Goal: Find specific fact: Find specific fact

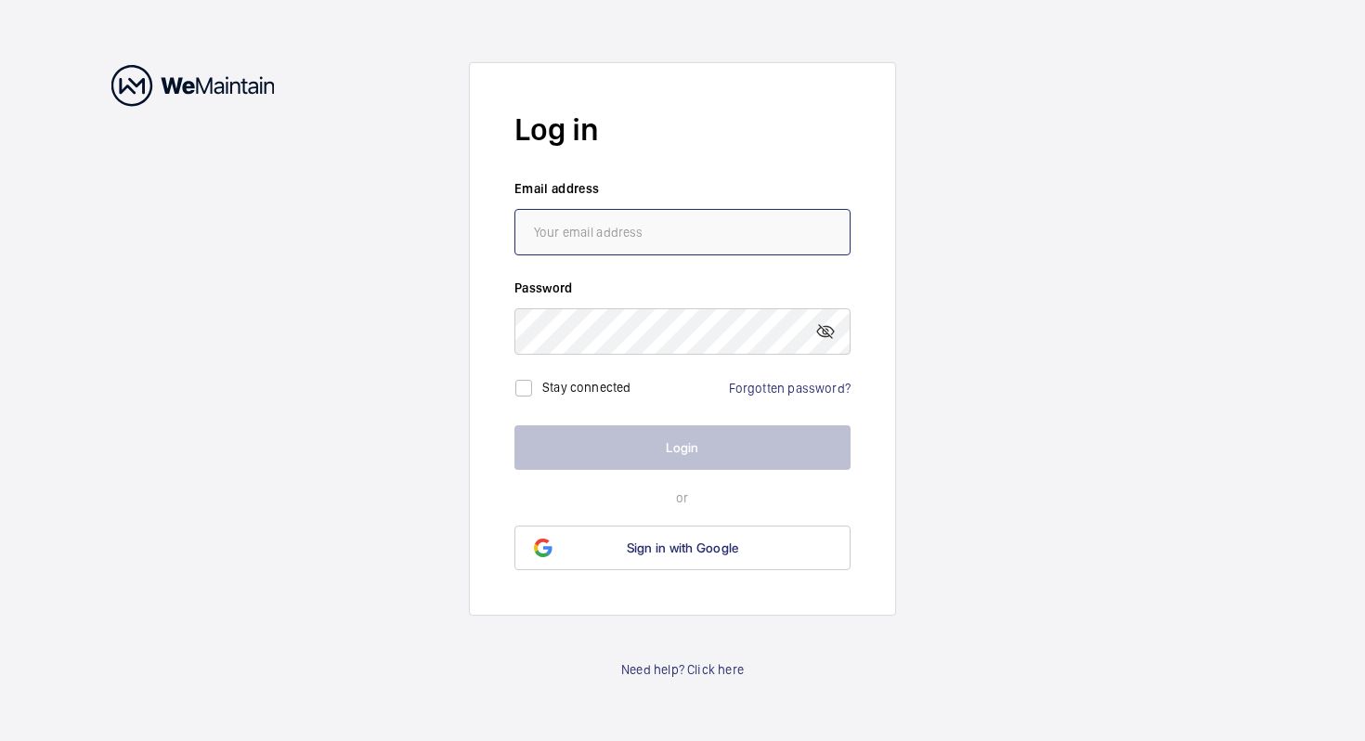
type input "[EMAIL_ADDRESS][DOMAIN_NAME]"
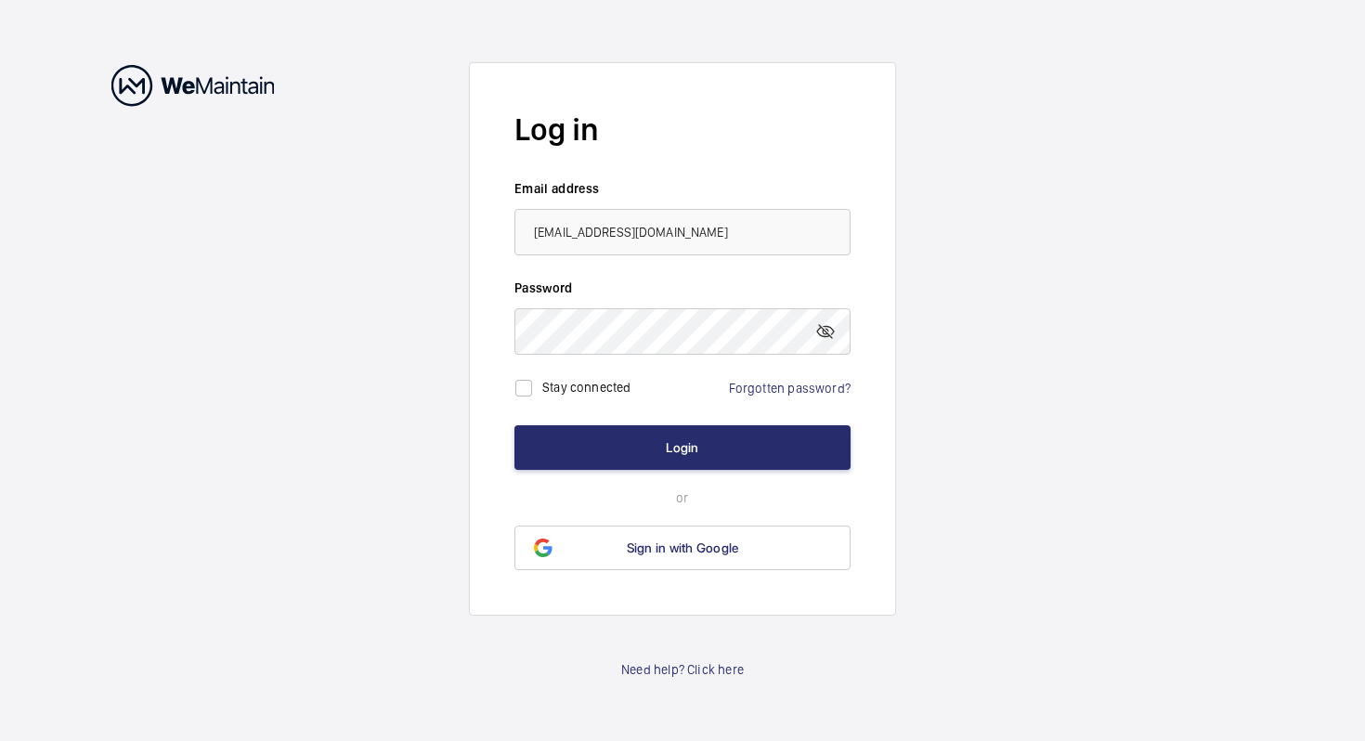
click at [556, 380] on label "Stay connected" at bounding box center [586, 387] width 89 height 15
checkbox input "true"
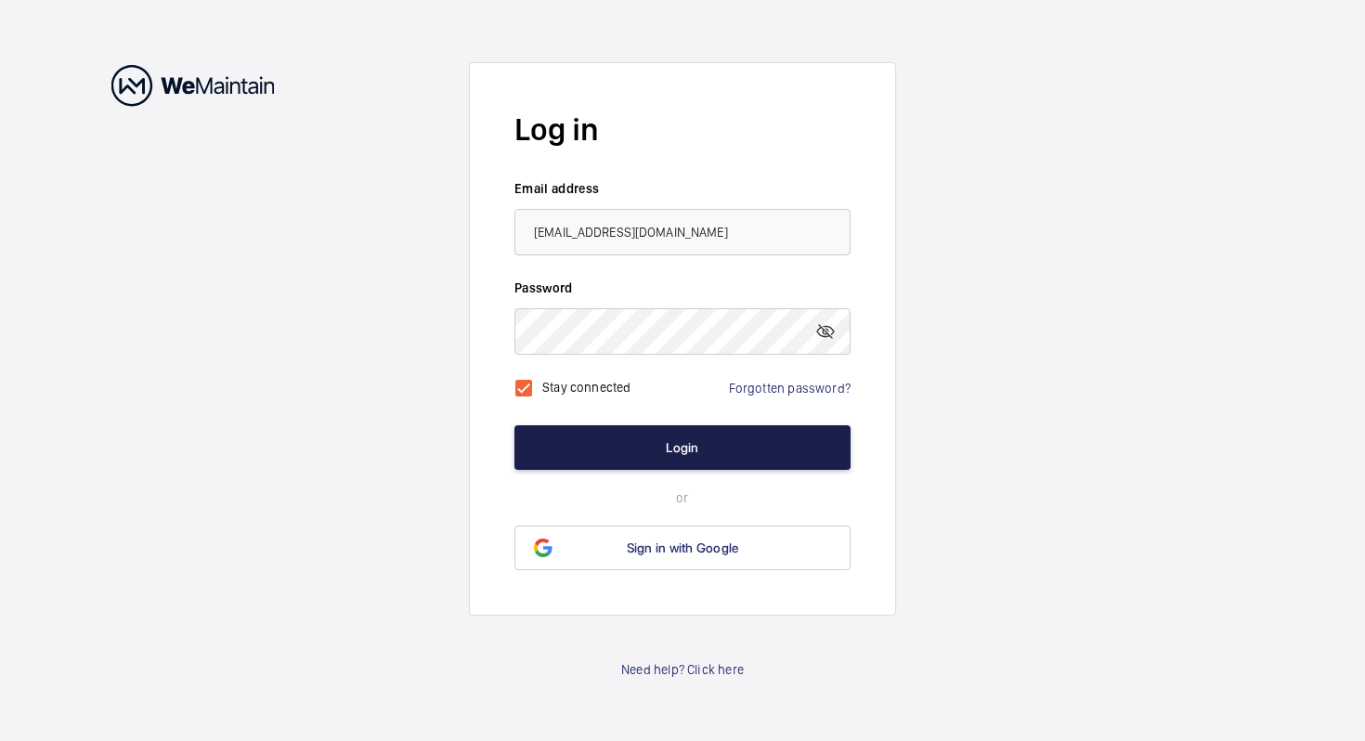
click at [606, 450] on button "Login" at bounding box center [682, 447] width 336 height 45
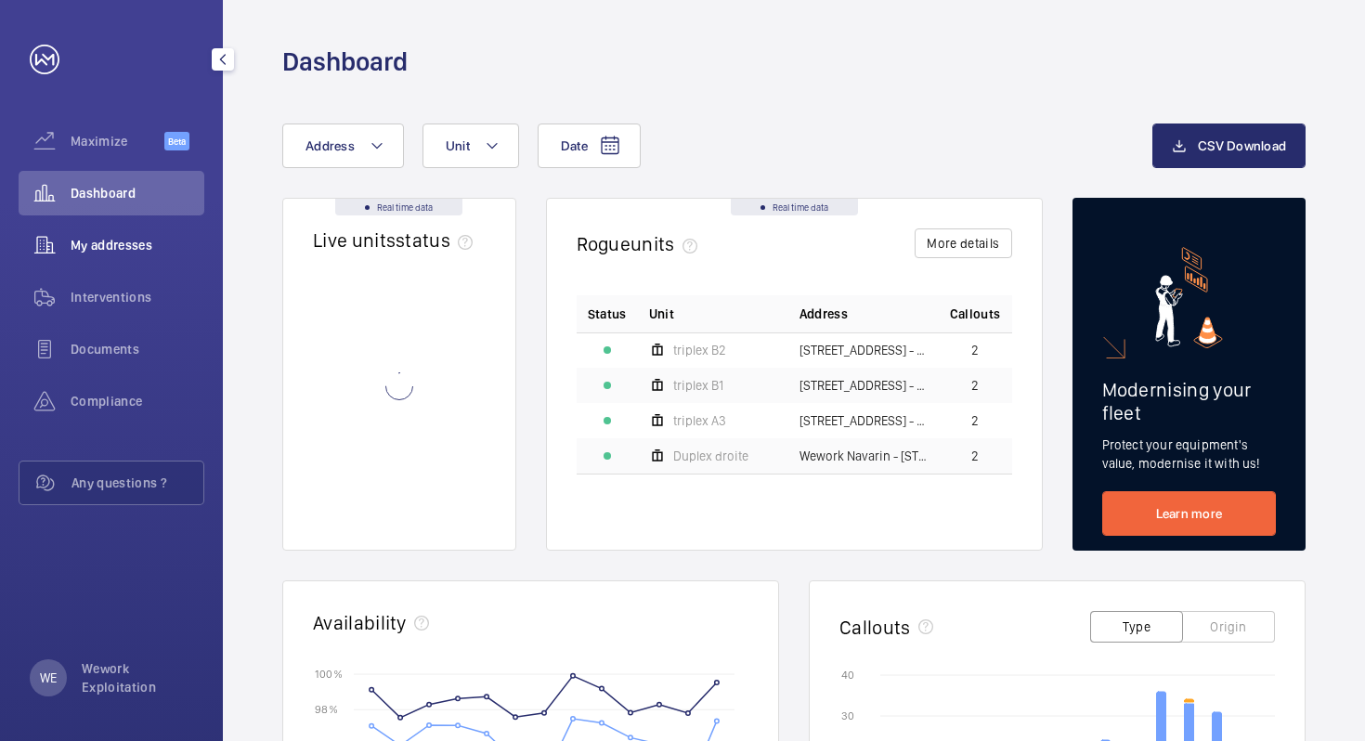
click at [110, 253] on span "My addresses" at bounding box center [138, 245] width 134 height 19
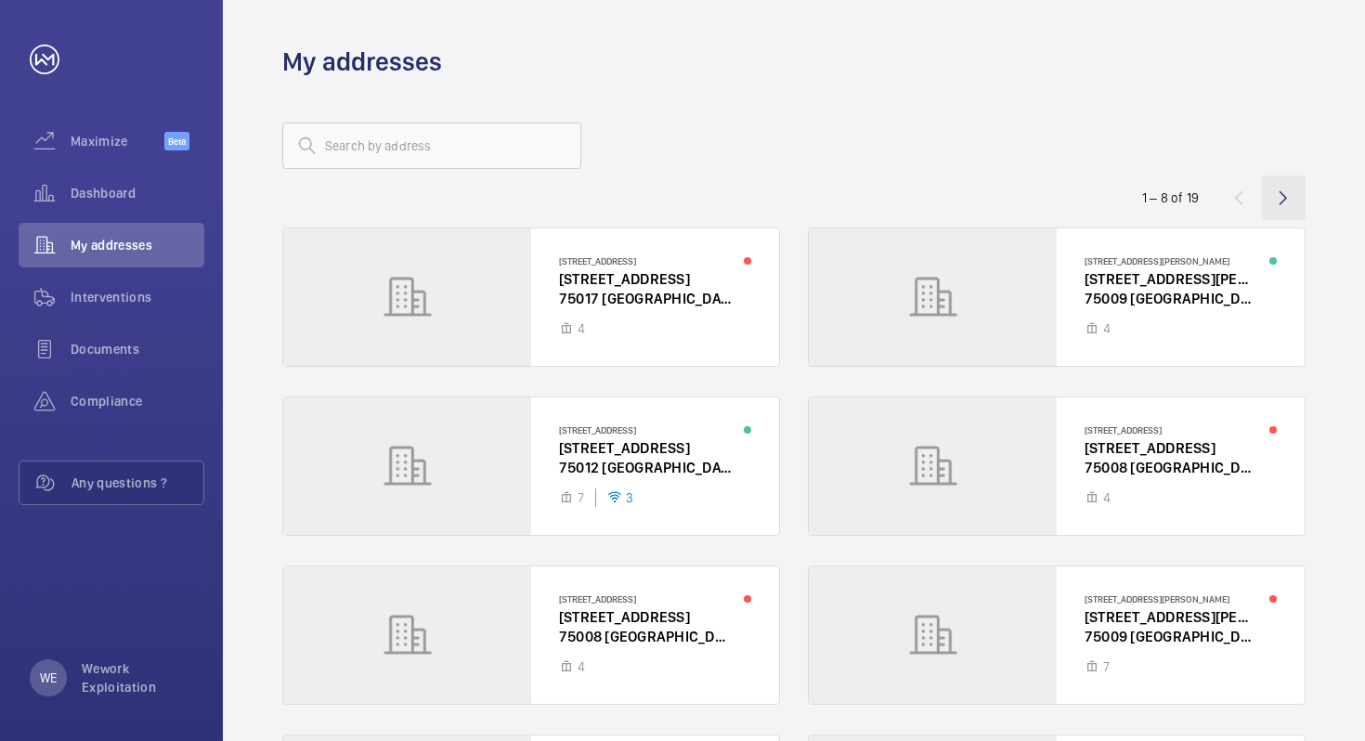
click at [1280, 193] on wm-front-icon-button at bounding box center [1283, 197] width 45 height 45
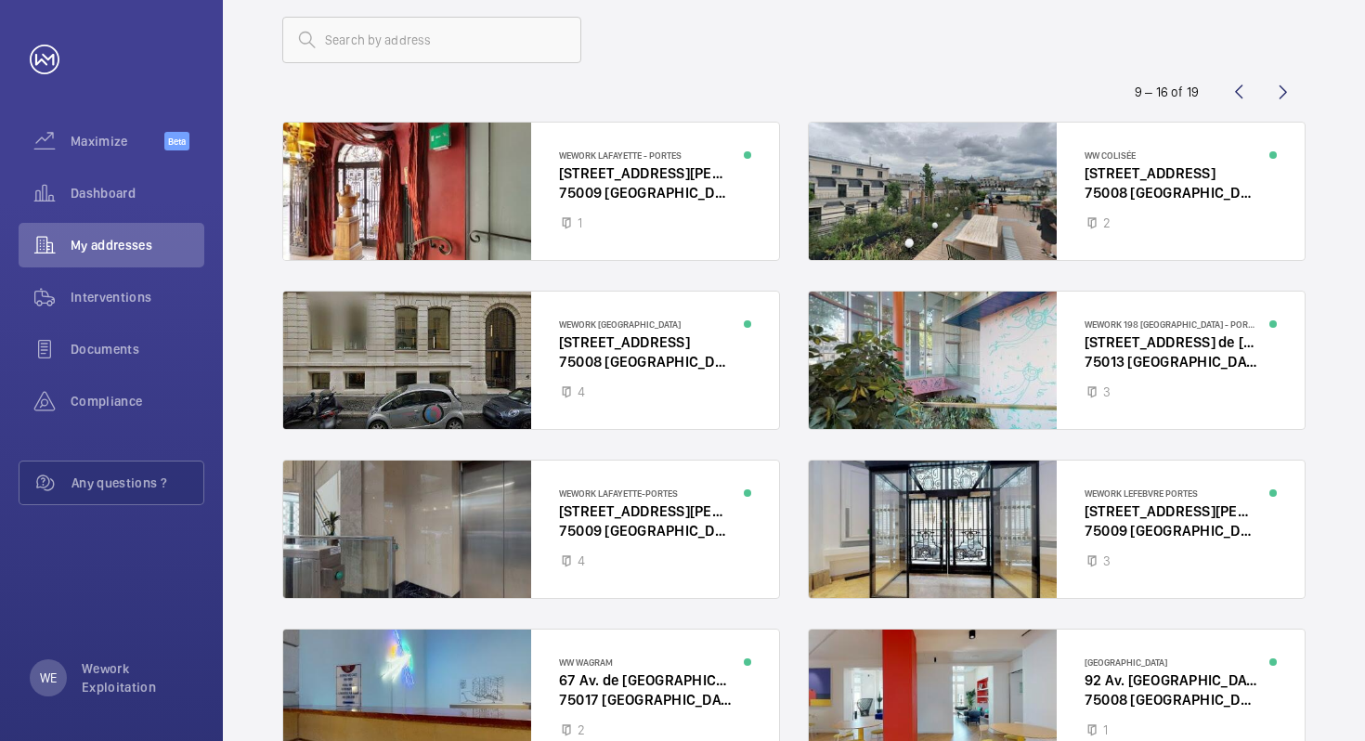
scroll to position [12, 0]
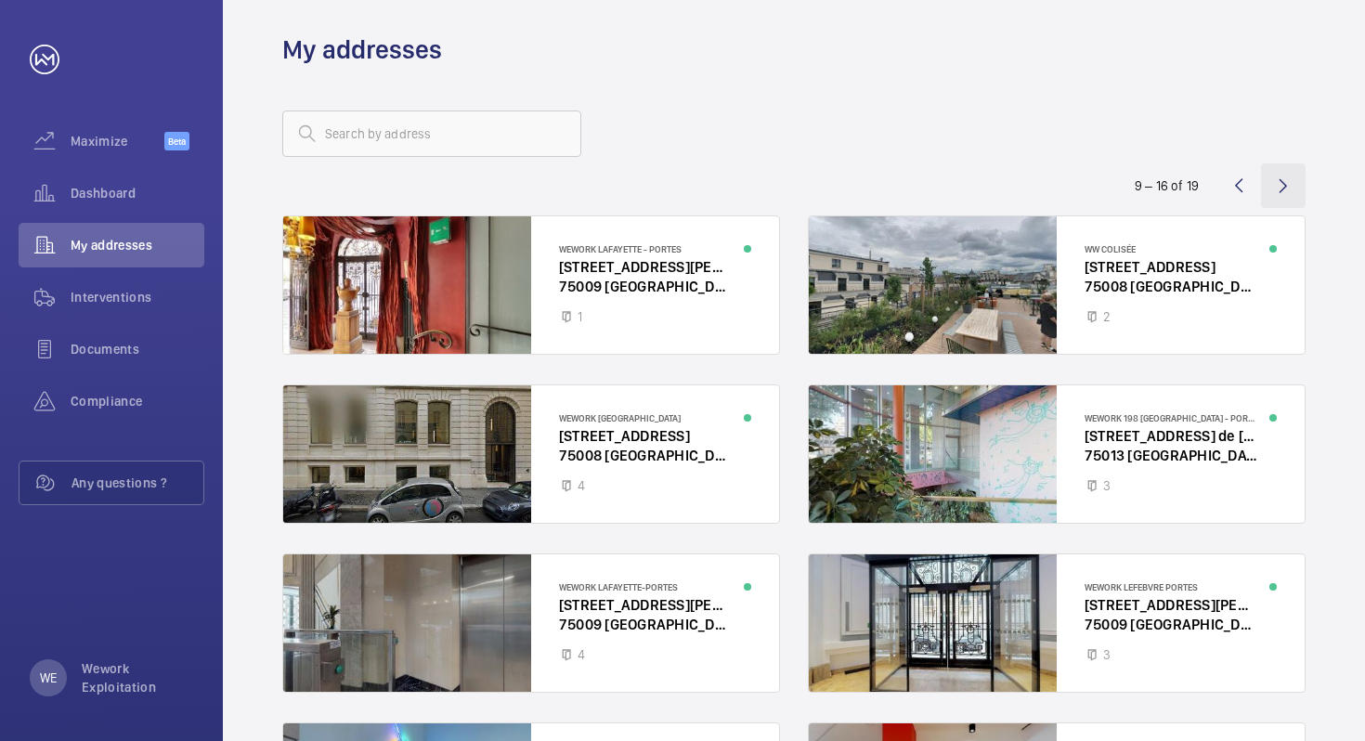
click at [1273, 186] on wm-front-icon-button at bounding box center [1283, 185] width 45 height 45
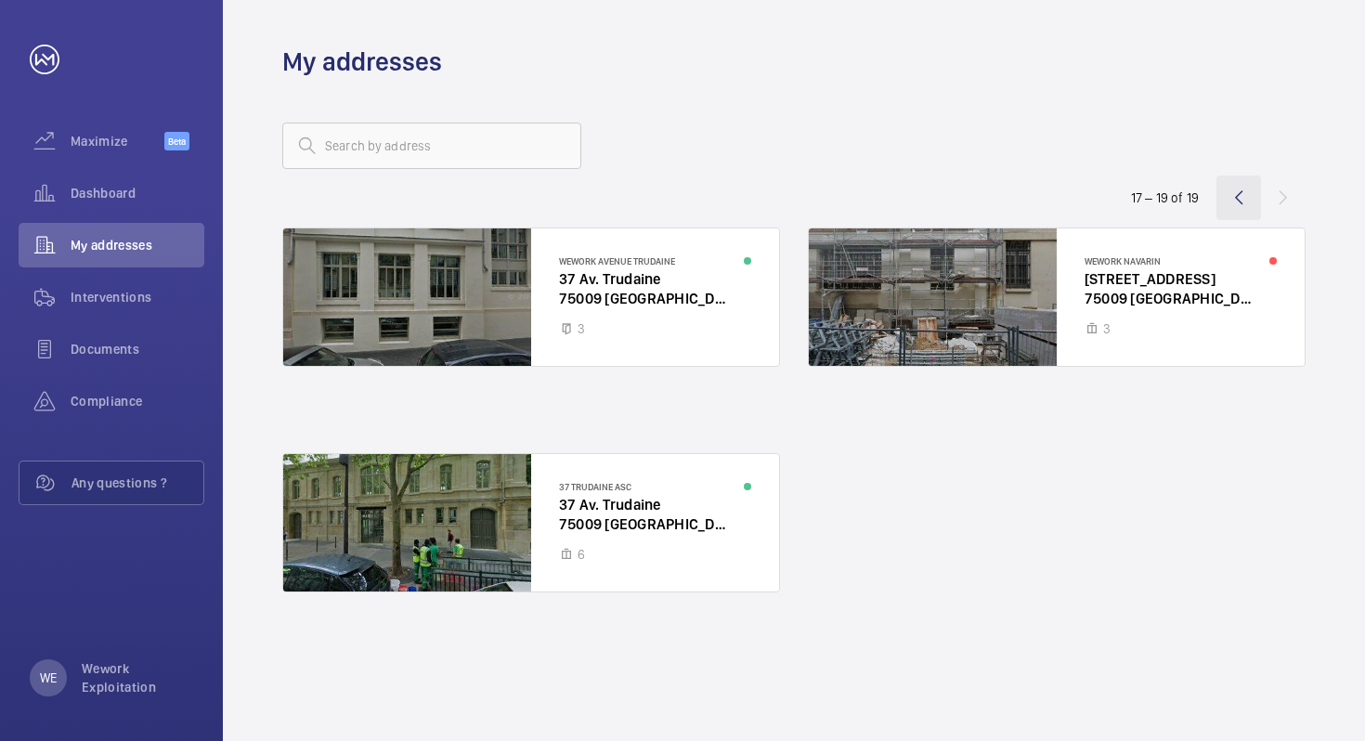
click at [1226, 192] on wm-front-icon-button at bounding box center [1238, 197] width 45 height 45
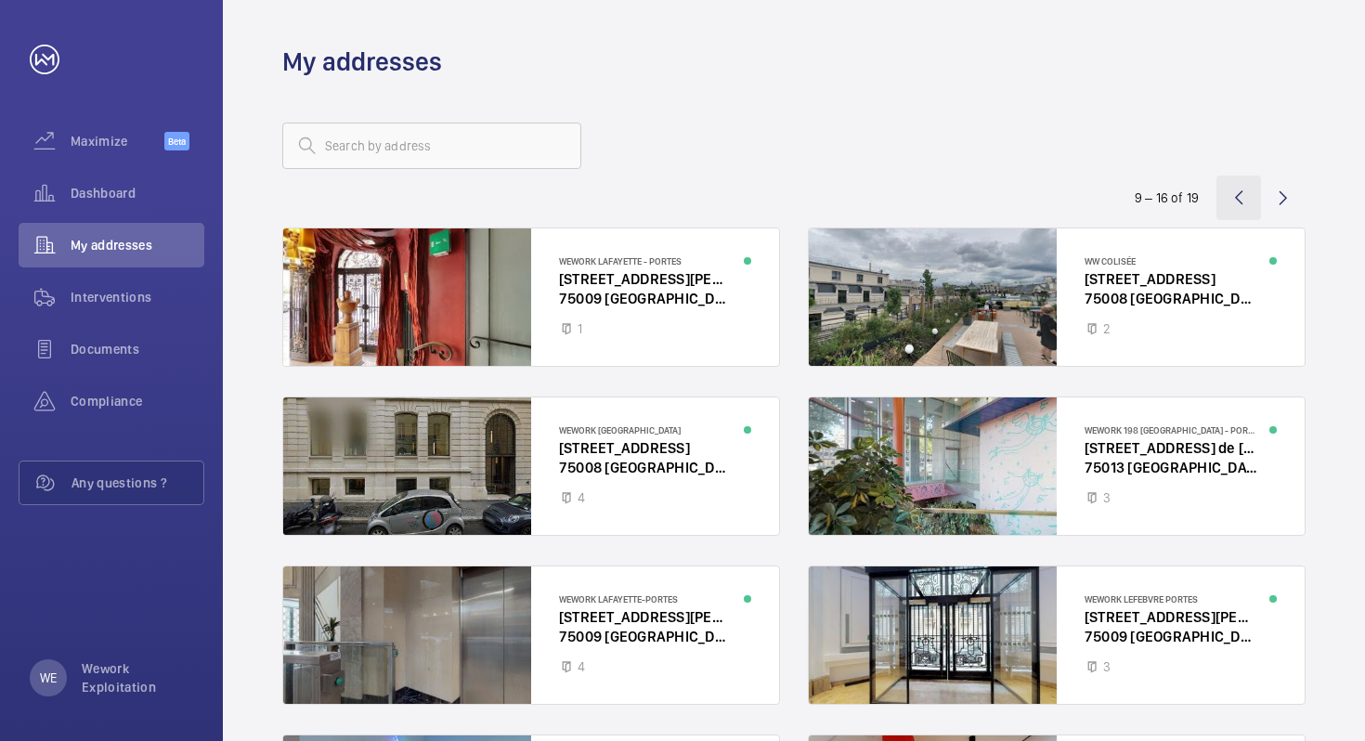
click at [1240, 201] on wm-front-icon-button at bounding box center [1238, 197] width 45 height 45
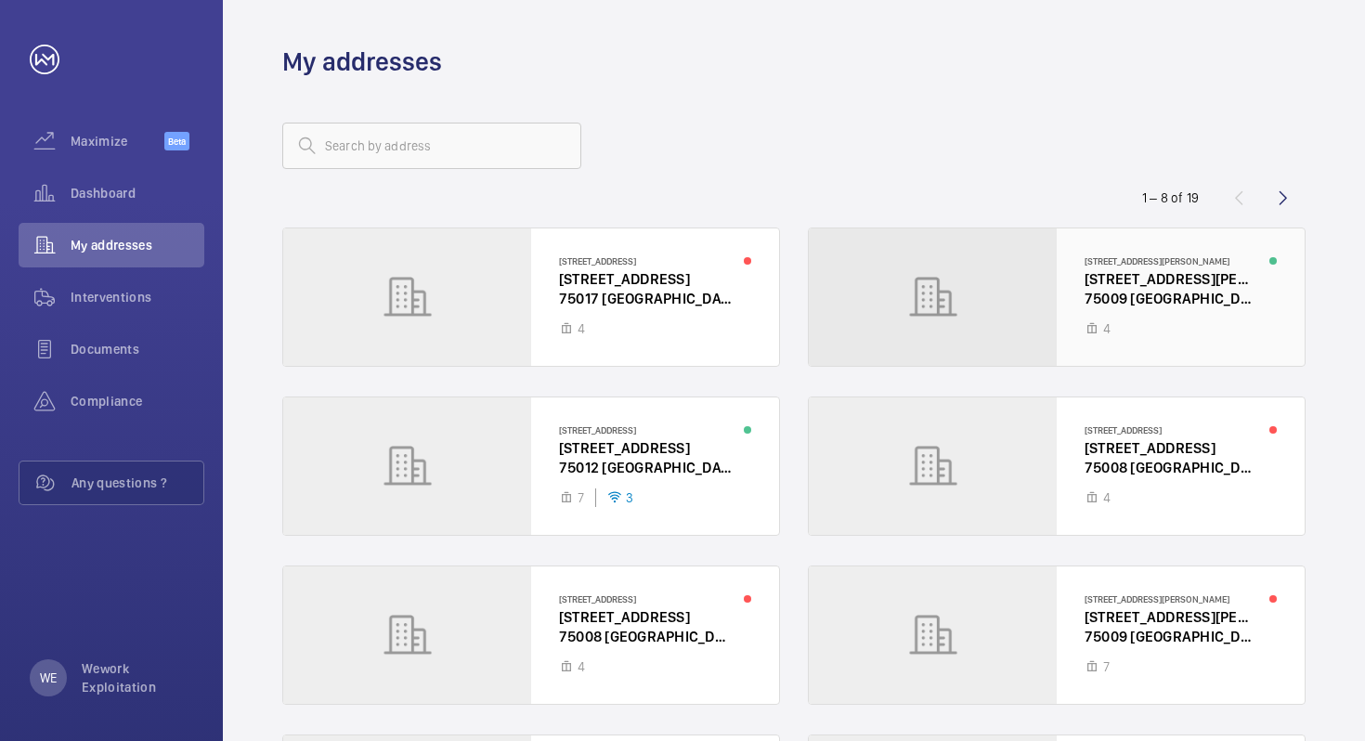
scroll to position [226, 0]
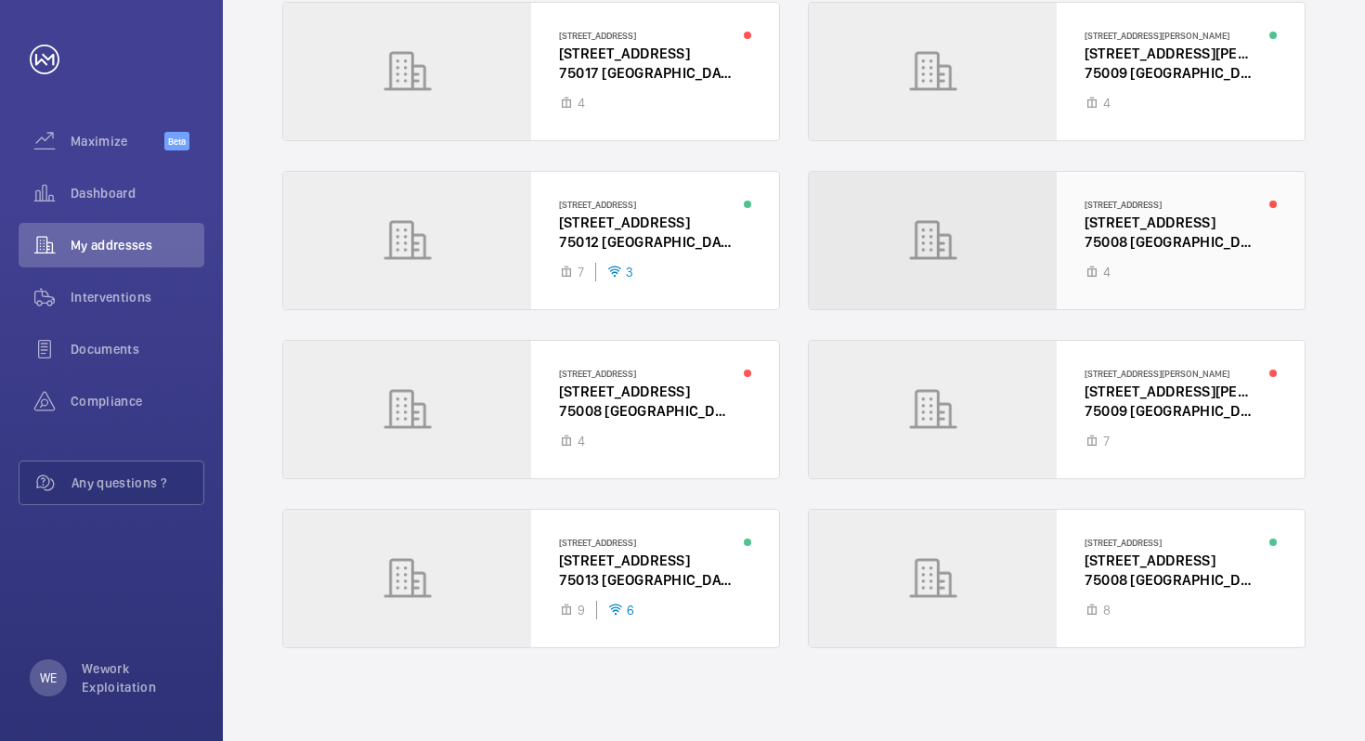
click at [946, 256] on div at bounding box center [1057, 240] width 496 height 137
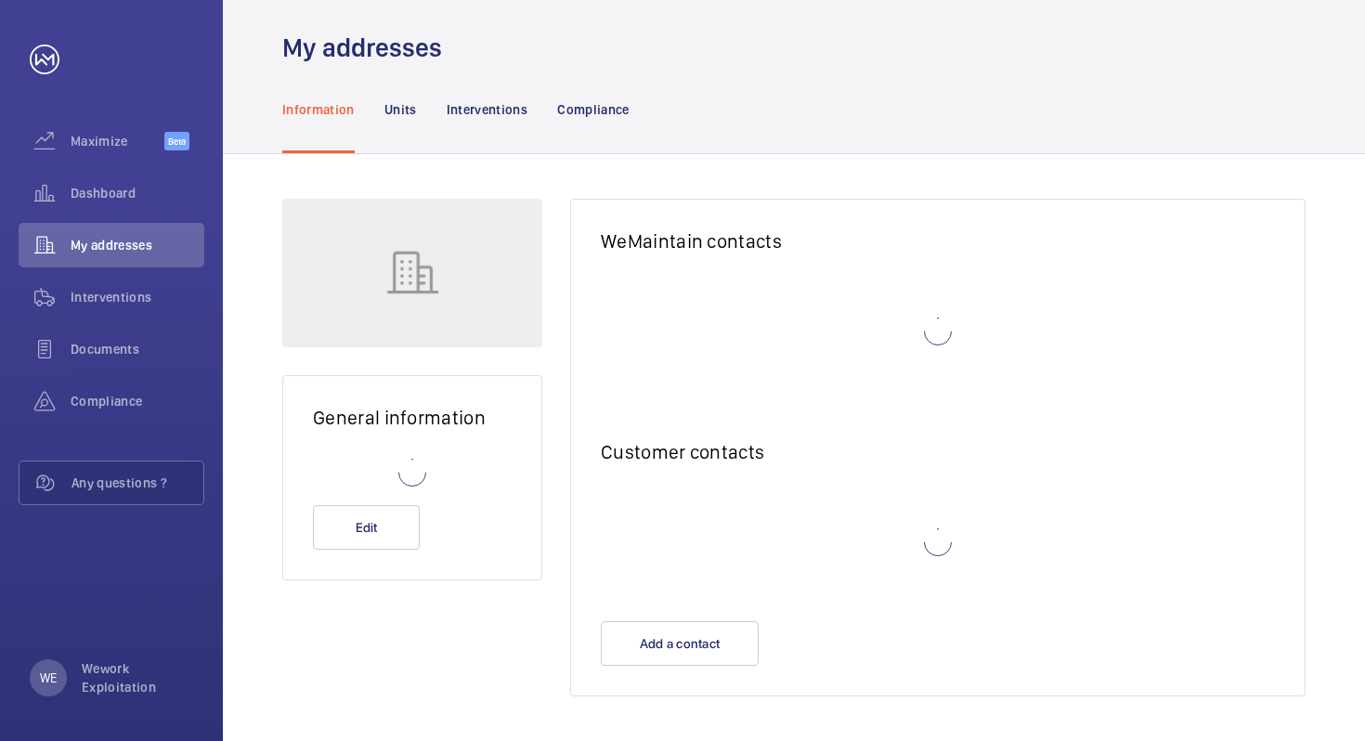
scroll to position [14, 0]
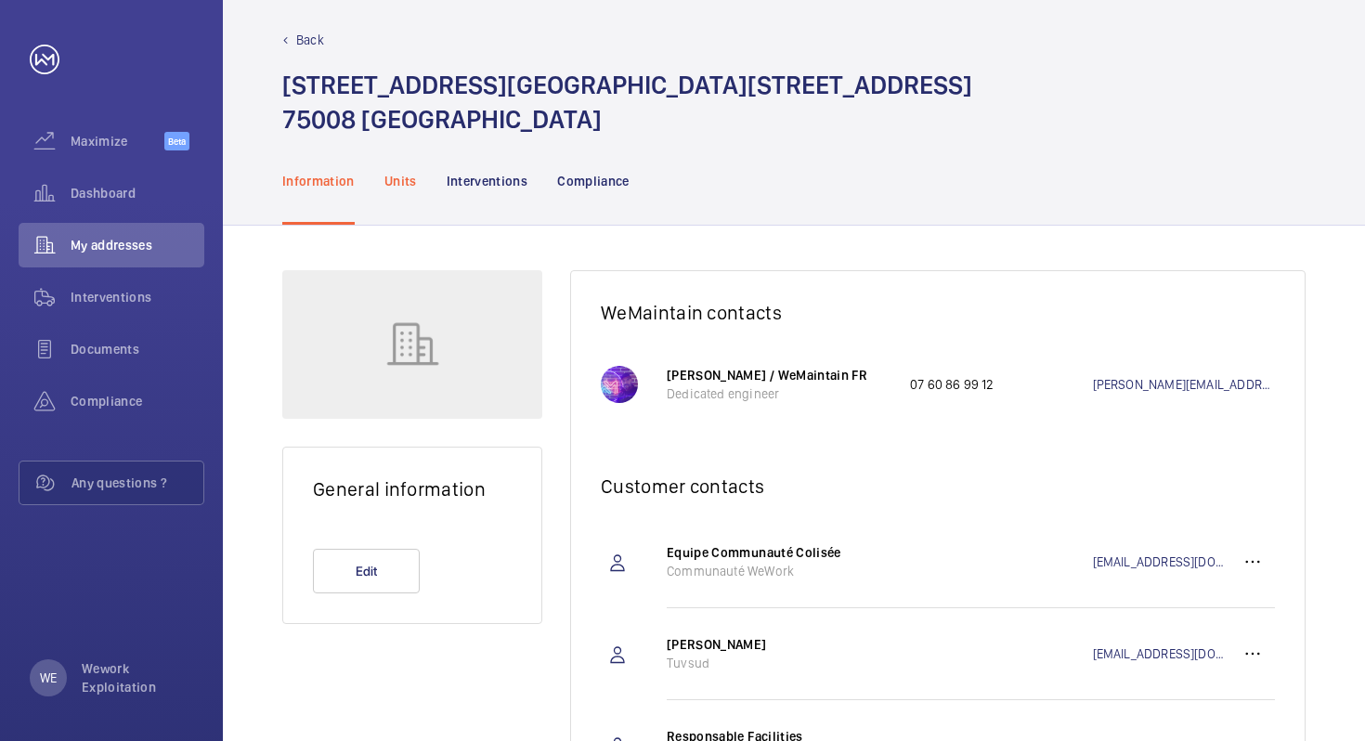
click at [391, 185] on p "Units" at bounding box center [400, 181] width 32 height 19
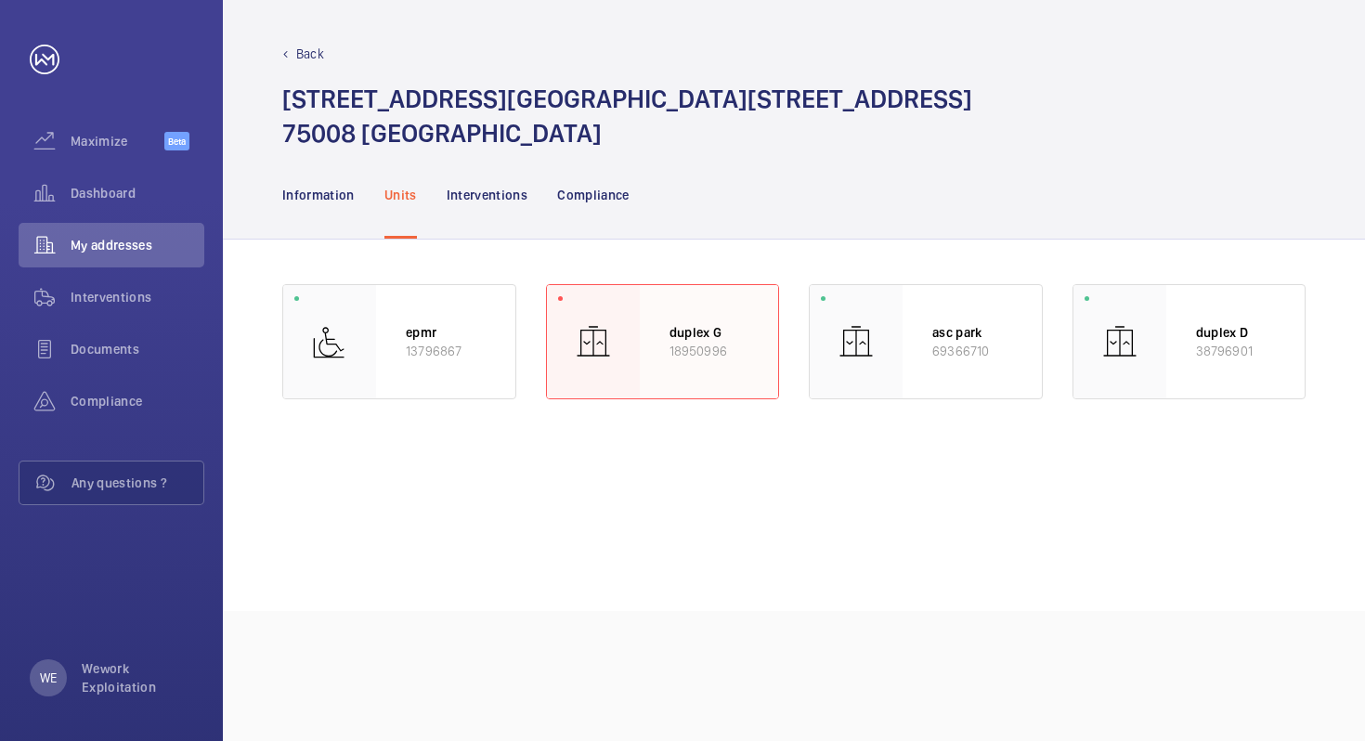
click at [674, 337] on p "duplex G" at bounding box center [709, 332] width 80 height 19
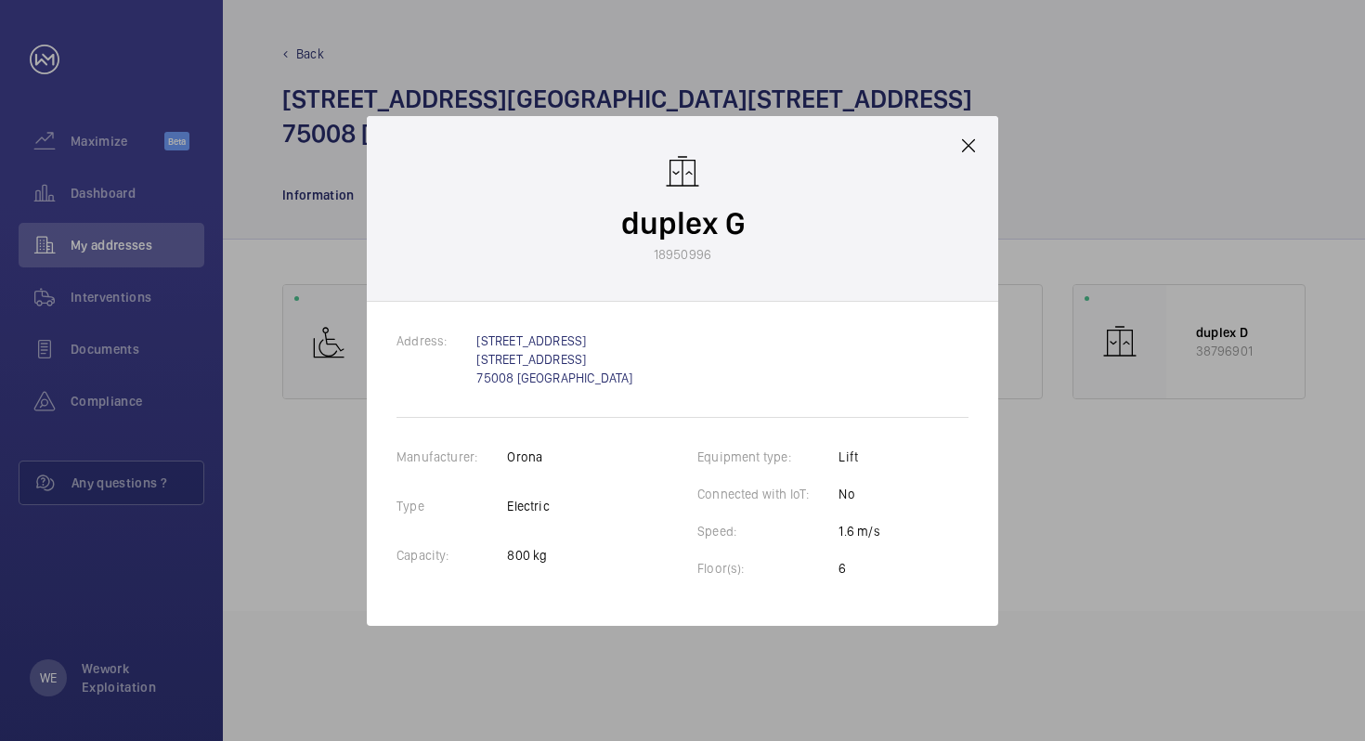
click at [966, 147] on mat-icon at bounding box center [968, 146] width 22 height 22
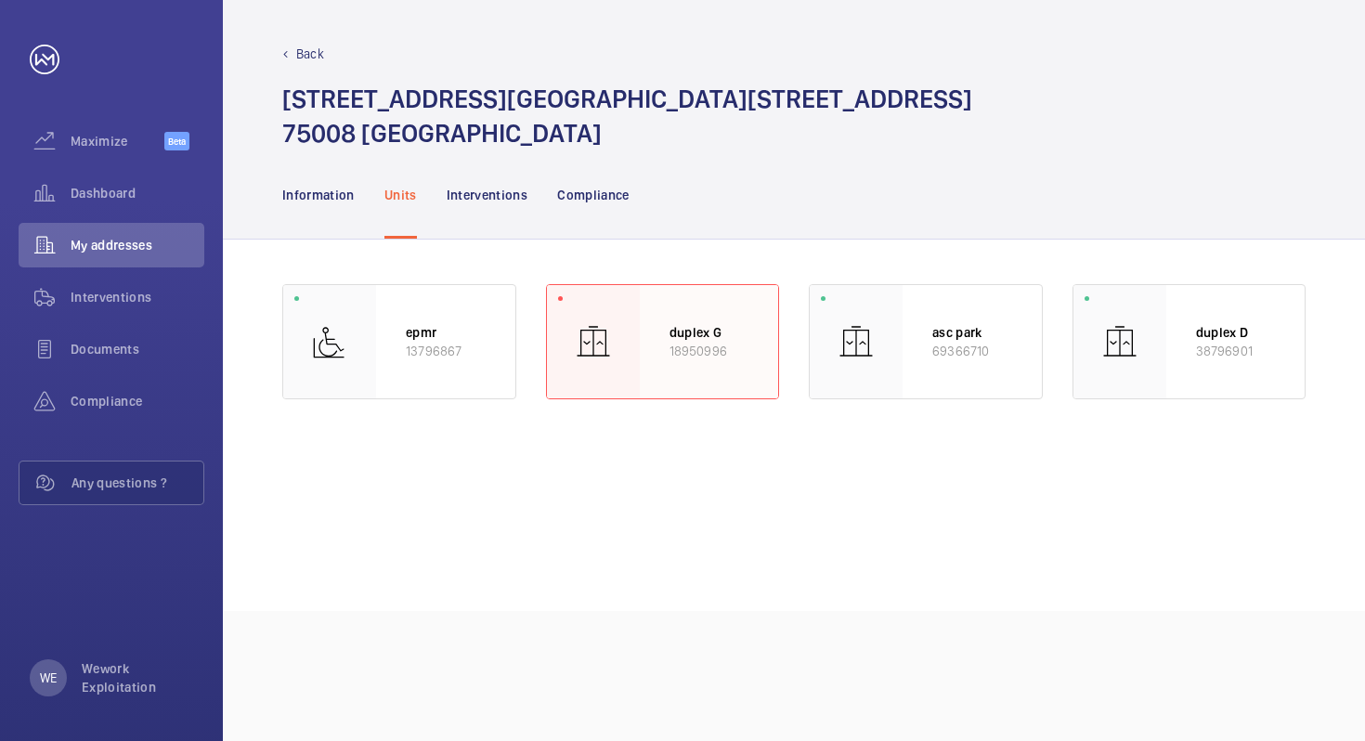
click at [670, 352] on p "18950996" at bounding box center [709, 351] width 80 height 19
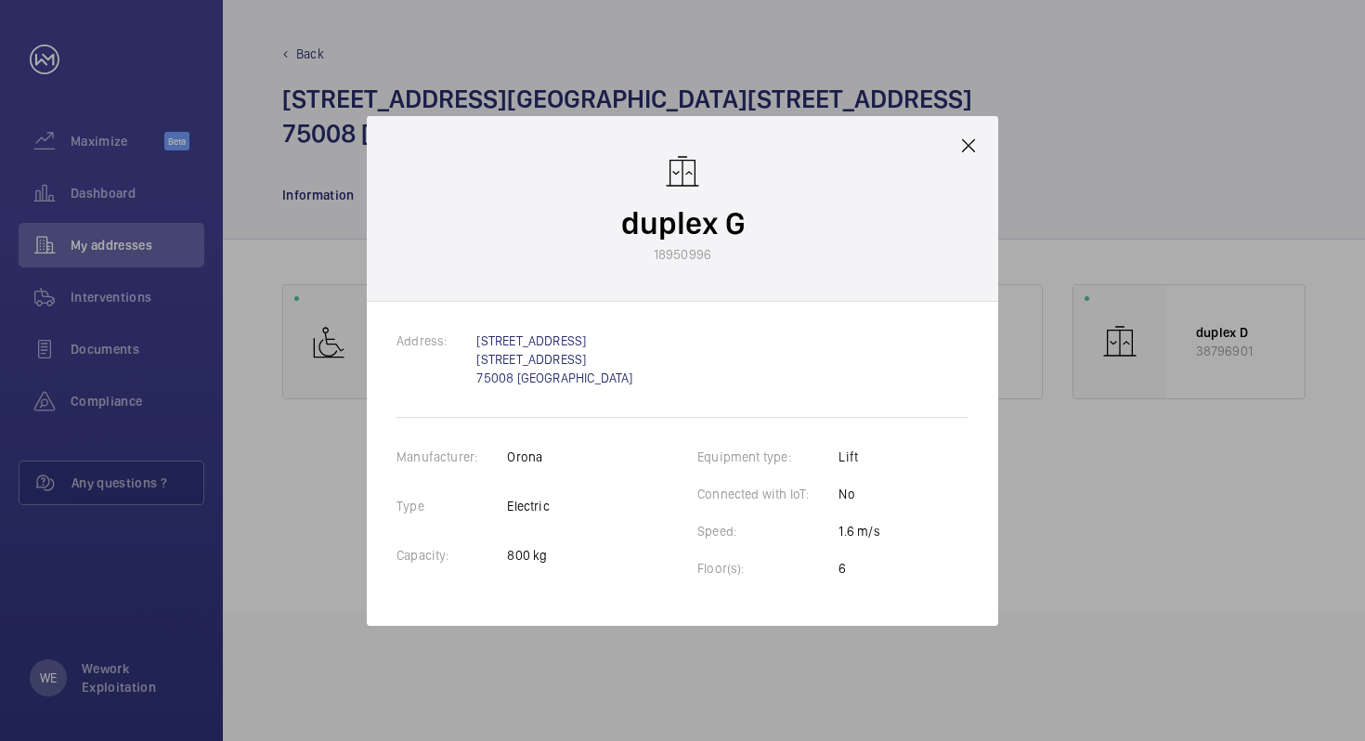
drag, startPoint x: 654, startPoint y: 254, endPoint x: 721, endPoint y: 264, distance: 68.4
click at [721, 264] on div "duplex G 18950996" at bounding box center [682, 209] width 631 height 186
copy p "18950996"
